Goal: Task Accomplishment & Management: Use online tool/utility

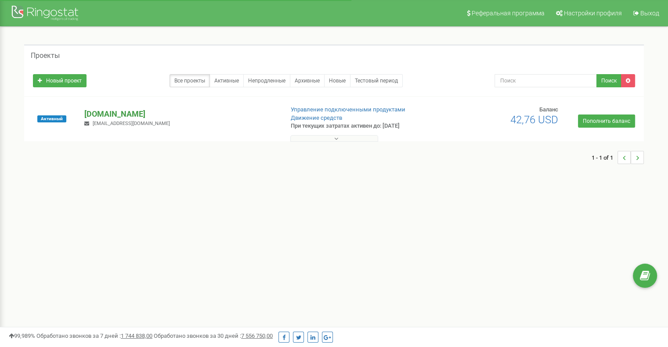
click at [92, 112] on p "[DOMAIN_NAME]" at bounding box center [180, 113] width 192 height 11
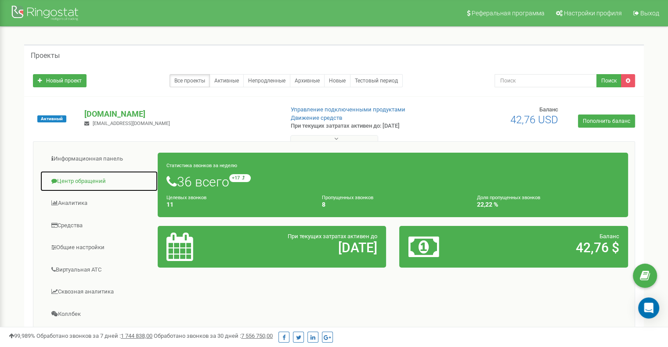
click at [101, 179] on link "Центр обращений" at bounding box center [99, 182] width 118 height 22
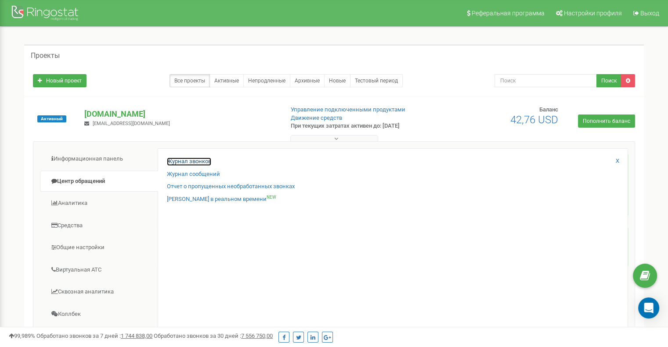
click at [190, 161] on link "Журнал звонков" at bounding box center [189, 162] width 44 height 8
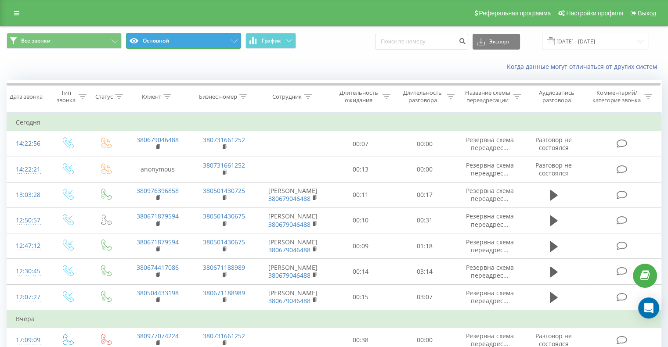
click at [220, 40] on button "Основной" at bounding box center [183, 41] width 115 height 16
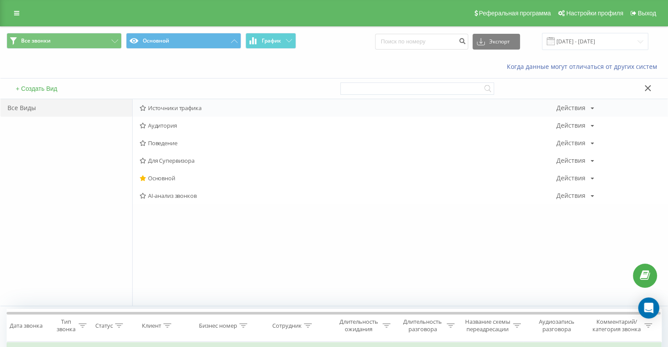
click at [190, 102] on div "Источники трафика Действия Редактировать Копировать Удалить По умолчанию Подели…" at bounding box center [400, 108] width 535 height 18
click at [191, 107] on span "Источники трафика" at bounding box center [348, 108] width 417 height 6
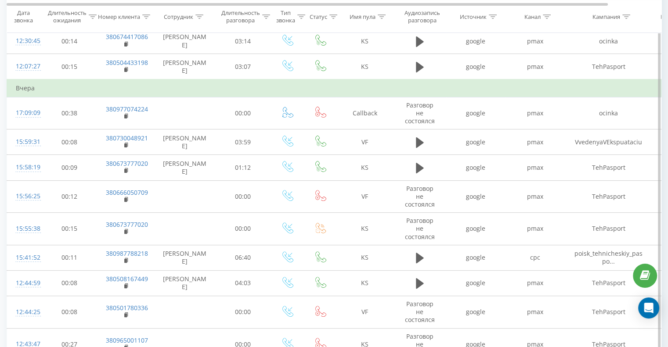
scroll to position [264, 0]
